Goal: Task Accomplishment & Management: Use online tool/utility

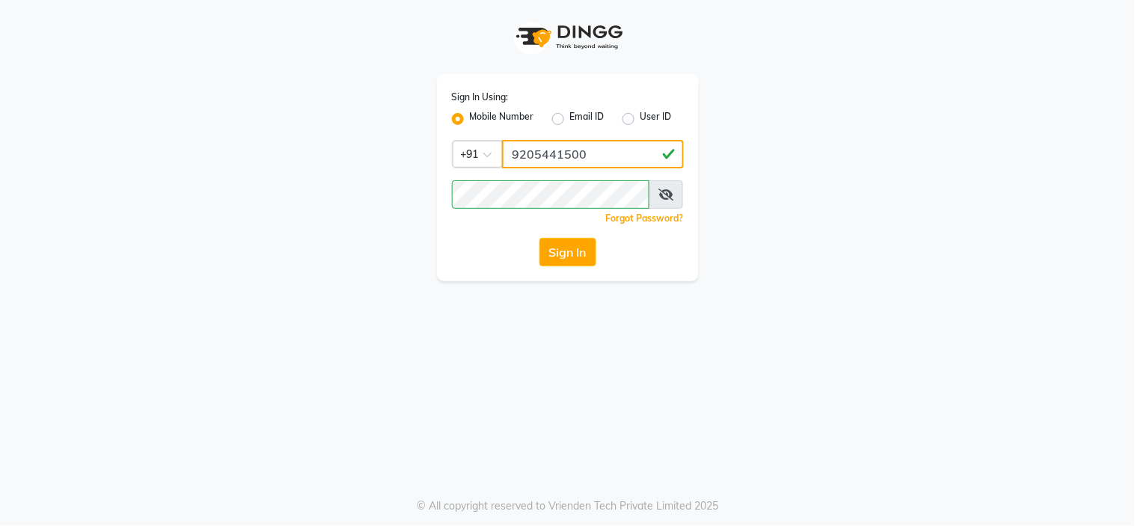
click at [577, 160] on input "9205441500" at bounding box center [593, 154] width 182 height 28
type input "8815795350"
click at [572, 253] on button "Sign In" at bounding box center [567, 252] width 57 height 28
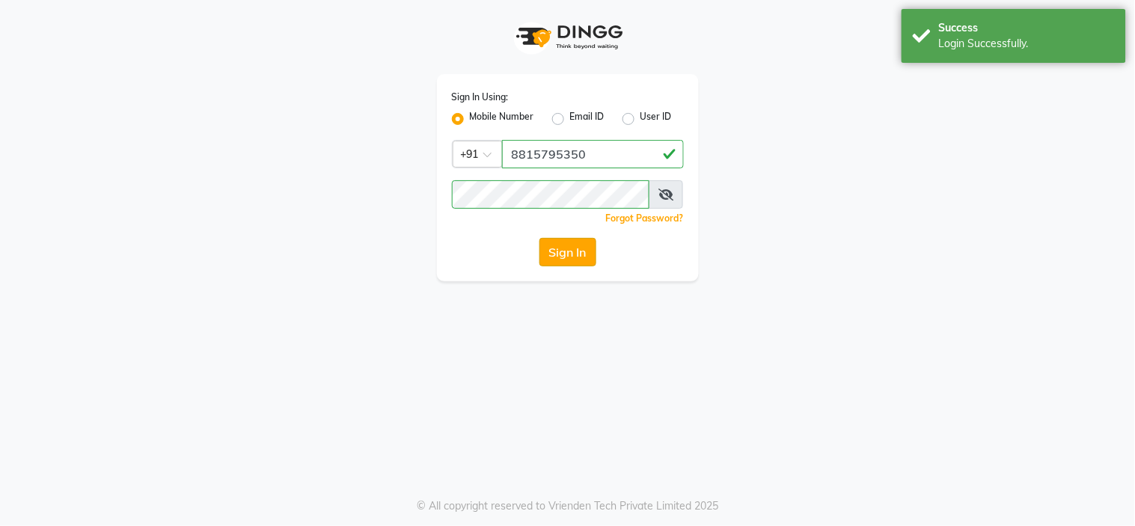
select select "service"
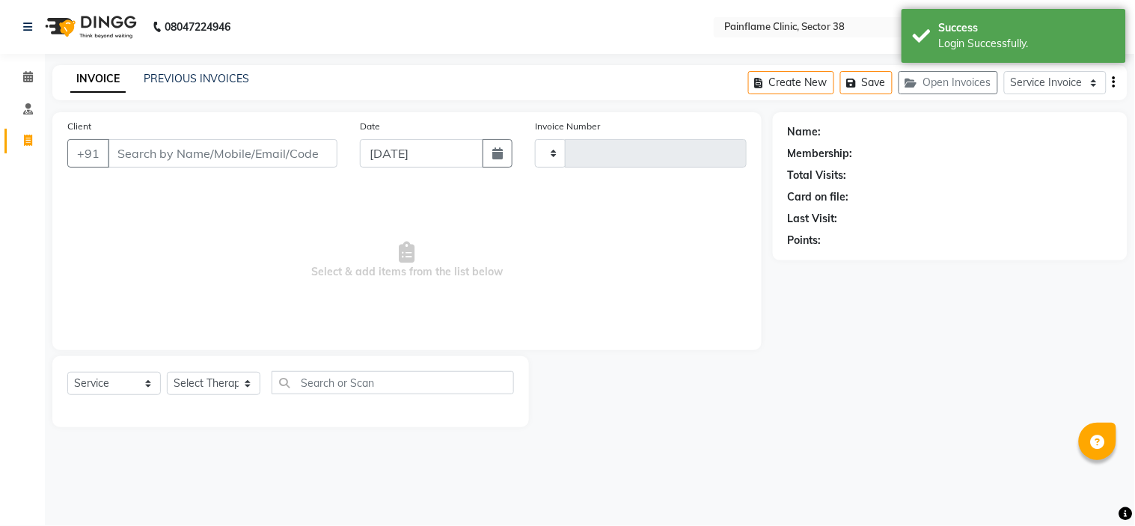
type input "9814"
select select "3964"
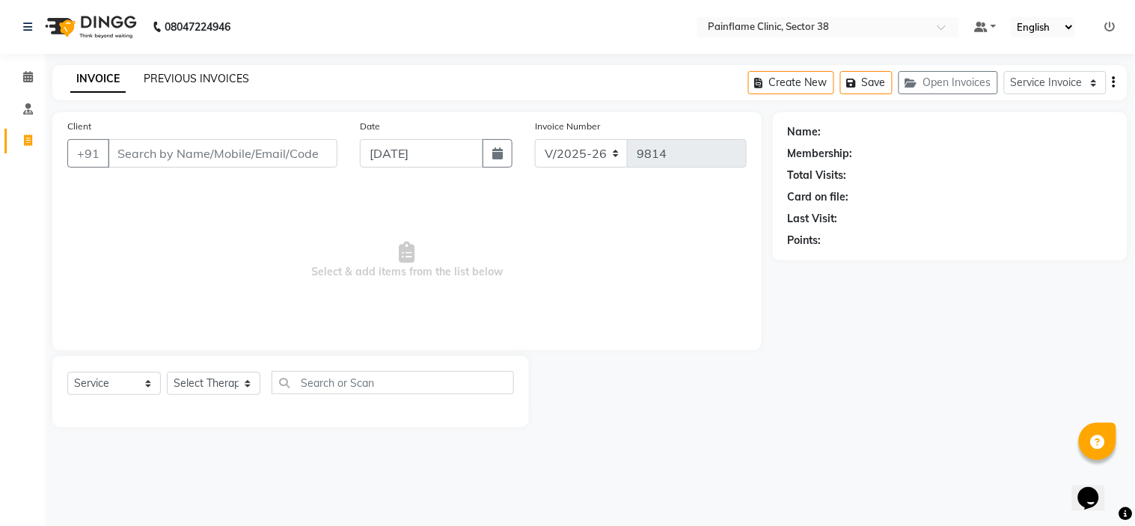
click at [206, 77] on link "PREVIOUS INVOICES" at bounding box center [196, 78] width 105 height 13
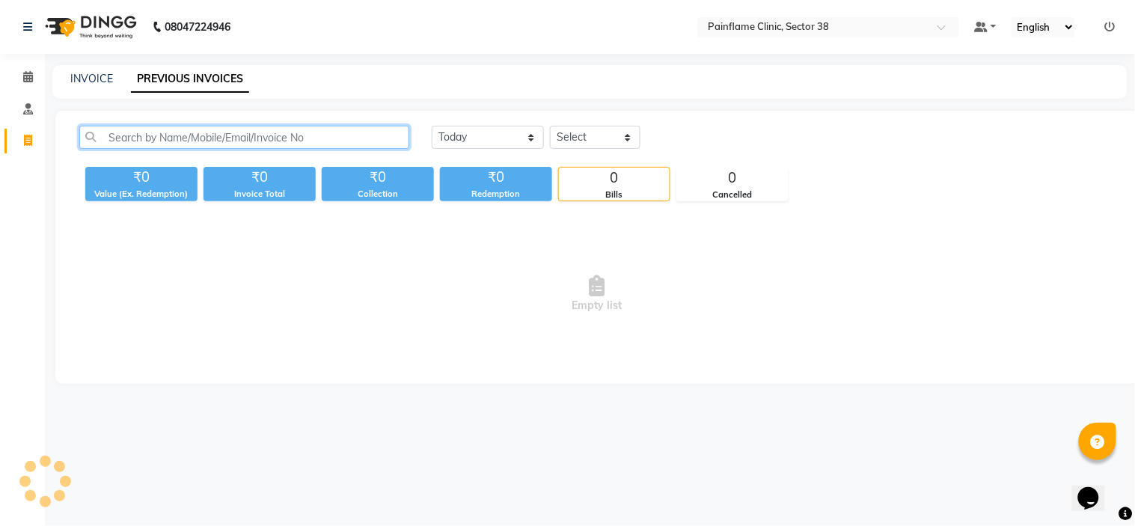
click at [207, 129] on input "text" at bounding box center [244, 137] width 330 height 23
paste input "9968183628"
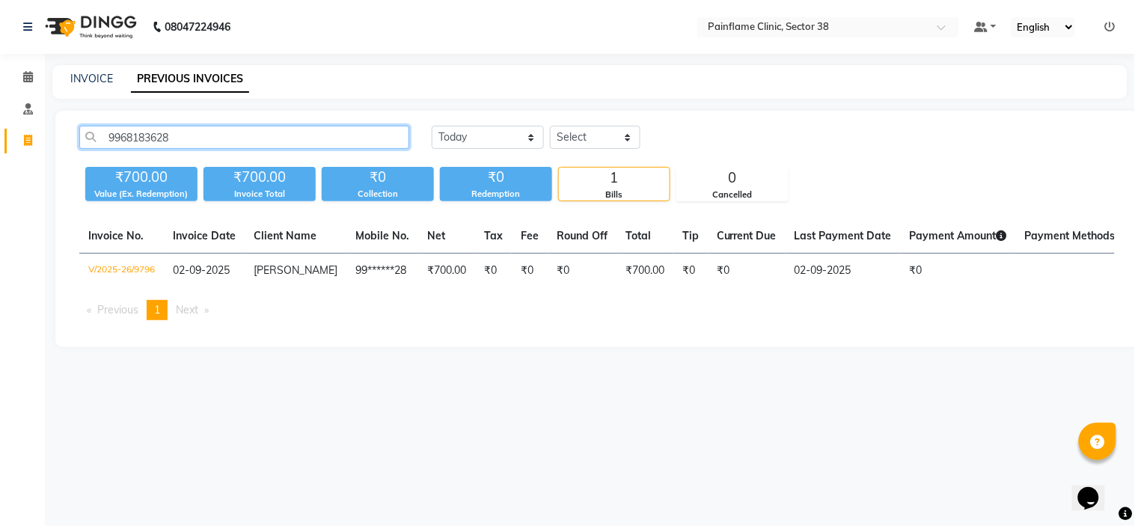
type input "9968183628"
